Goal: Check status: Check status

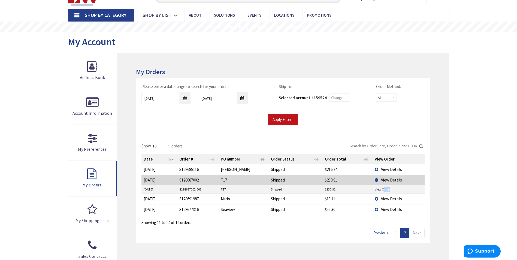
scroll to position [54, 0]
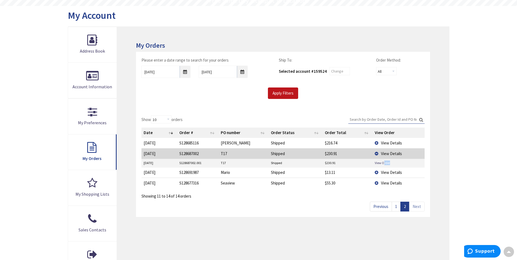
click at [397, 206] on link "1" at bounding box center [395, 207] width 9 height 10
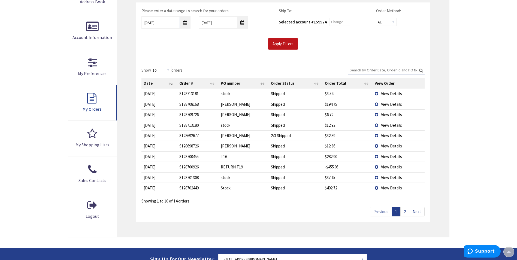
scroll to position [109, 0]
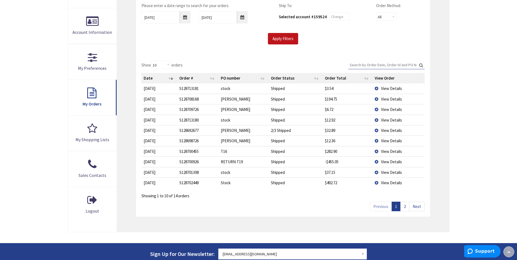
click at [405, 208] on link "2" at bounding box center [404, 207] width 9 height 10
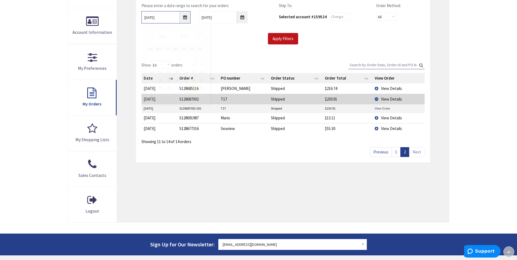
click at [183, 18] on input "[DATE]" at bounding box center [165, 17] width 49 height 12
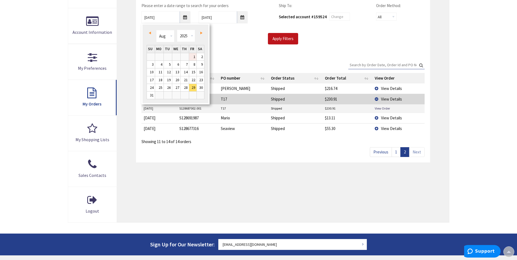
click at [191, 56] on link "1" at bounding box center [192, 56] width 7 height 7
type input "08/01/2025"
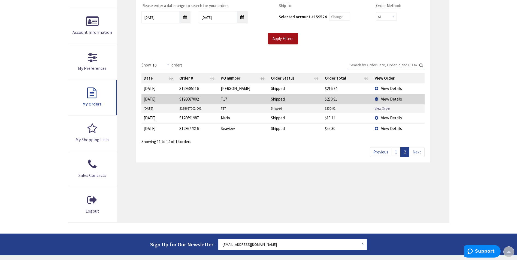
click at [281, 40] on input "Apply Filters" at bounding box center [283, 38] width 30 height 11
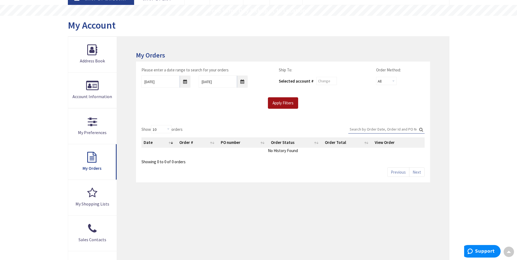
scroll to position [27, 0]
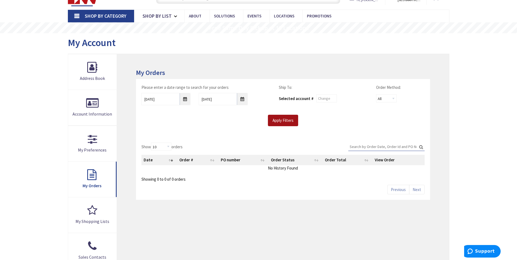
click at [280, 126] on input "Apply Filters" at bounding box center [283, 120] width 30 height 11
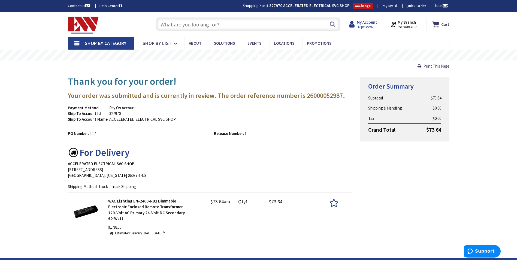
click at [365, 19] on div "My Account Hi, Peter Peter Powojski aeservicesct@outlook.com My Catalog My Orde…" at bounding box center [364, 25] width 41 height 14
click at [362, 23] on strong "My Account" at bounding box center [366, 22] width 20 height 5
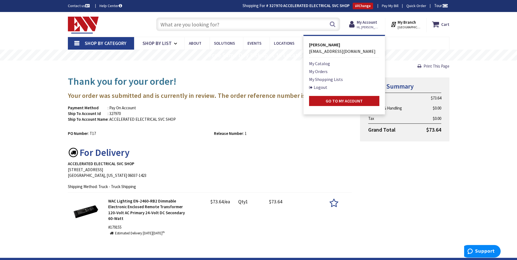
click at [328, 73] on li "My Orders" at bounding box center [344, 71] width 70 height 7
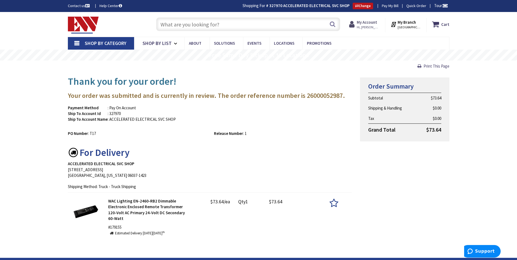
click at [362, 22] on strong "My Account" at bounding box center [366, 22] width 20 height 5
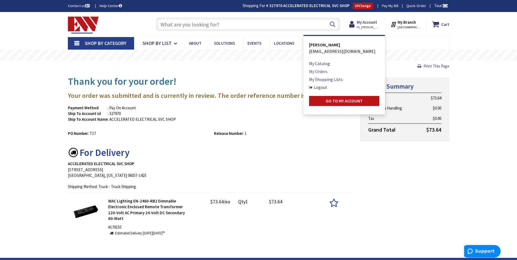
click at [313, 71] on link "My Orders" at bounding box center [318, 71] width 19 height 7
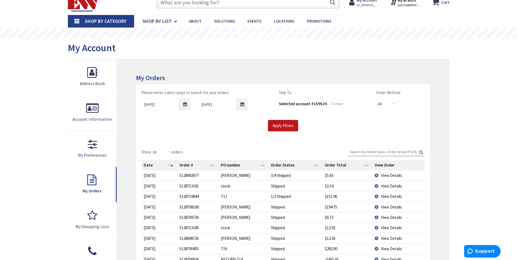
scroll to position [54, 0]
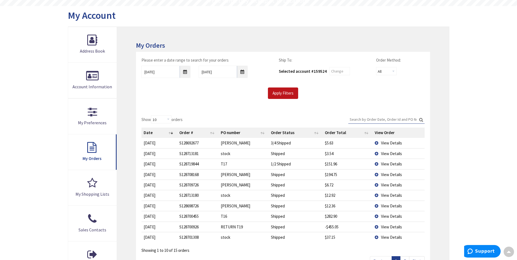
drag, startPoint x: 395, startPoint y: 184, endPoint x: 384, endPoint y: 189, distance: 11.8
click at [394, 184] on span "View Details" at bounding box center [391, 184] width 21 height 5
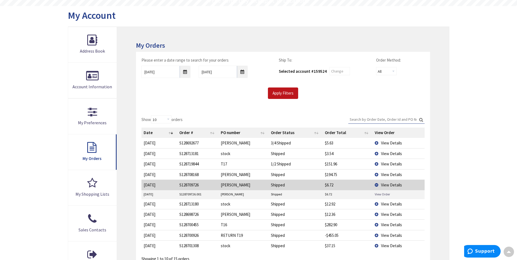
click at [379, 193] on link "View Order" at bounding box center [381, 194] width 15 height 5
type input "Brandegee Ln, [GEOGRAPHIC_DATA], [GEOGRAPHIC_DATA]"
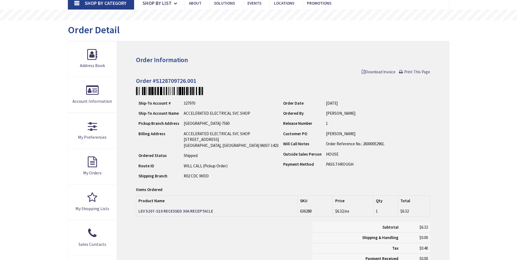
scroll to position [54, 0]
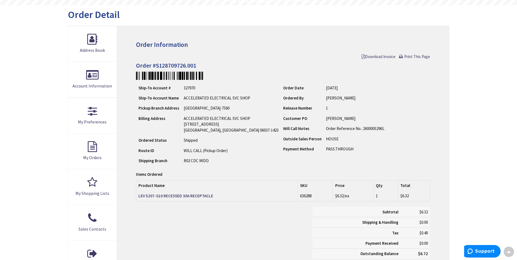
type input "Brandegee Ln, [GEOGRAPHIC_DATA], [GEOGRAPHIC_DATA]"
